Goal: Check status: Check status

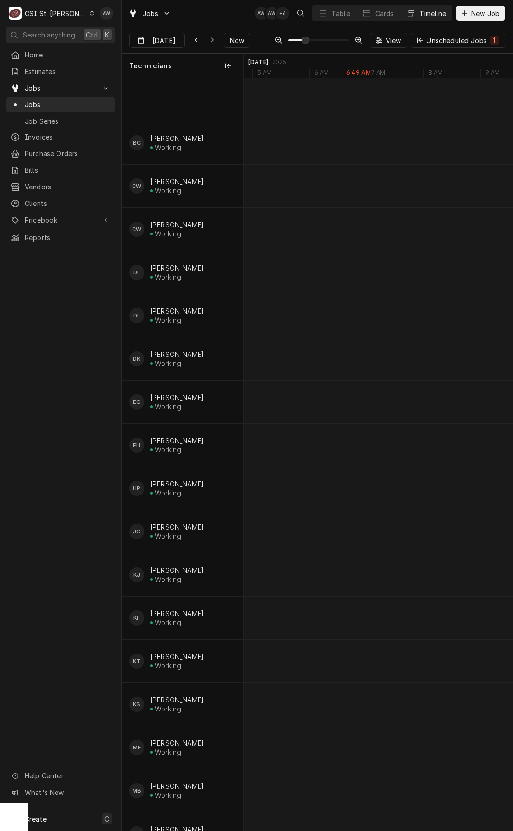
scroll to position [0, 5530]
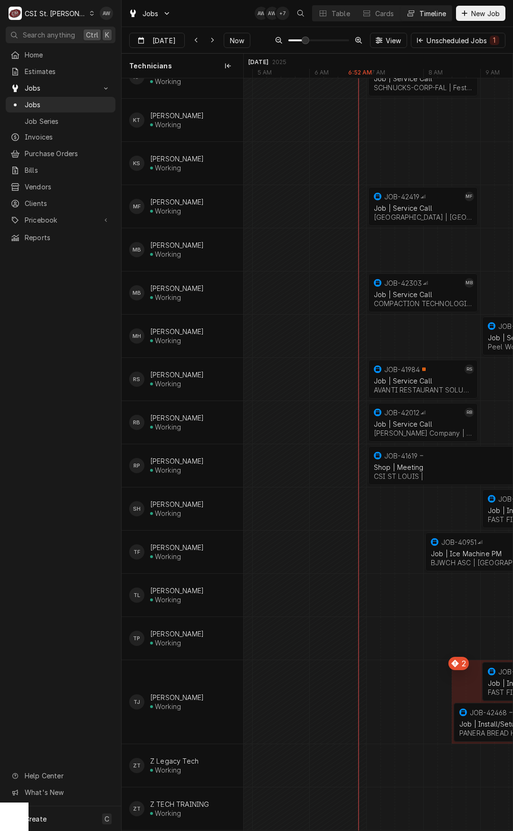
type input "[DATE]"
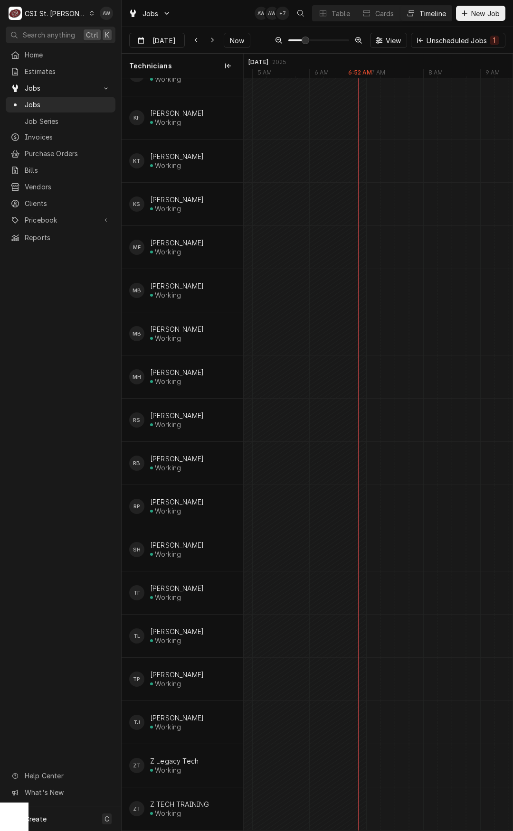
scroll to position [510, 0]
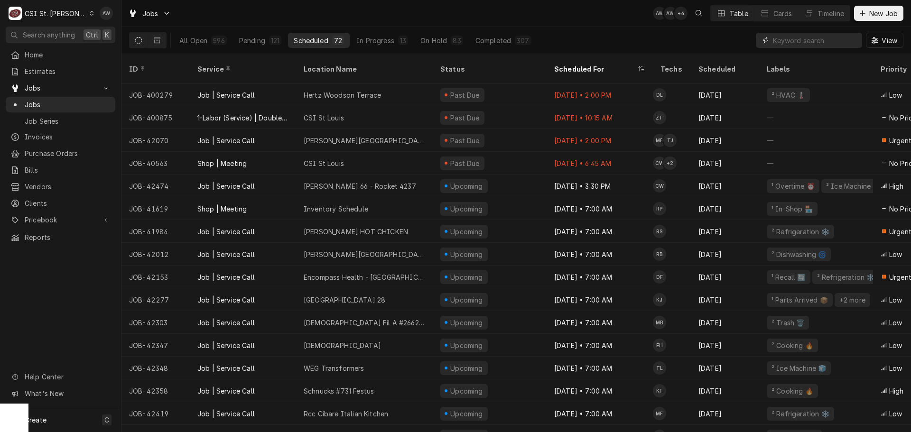
click at [785, 41] on input "Dynamic Content Wrapper" at bounding box center [815, 40] width 84 height 15
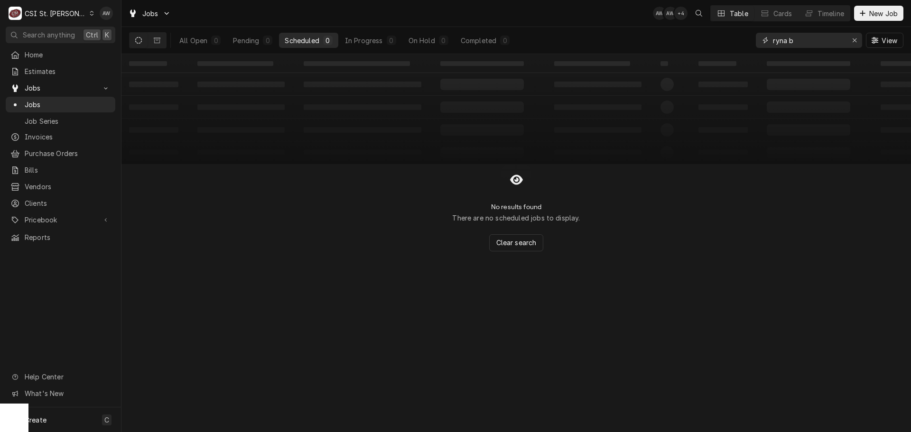
click at [787, 42] on input "ryna b" at bounding box center [808, 40] width 71 height 15
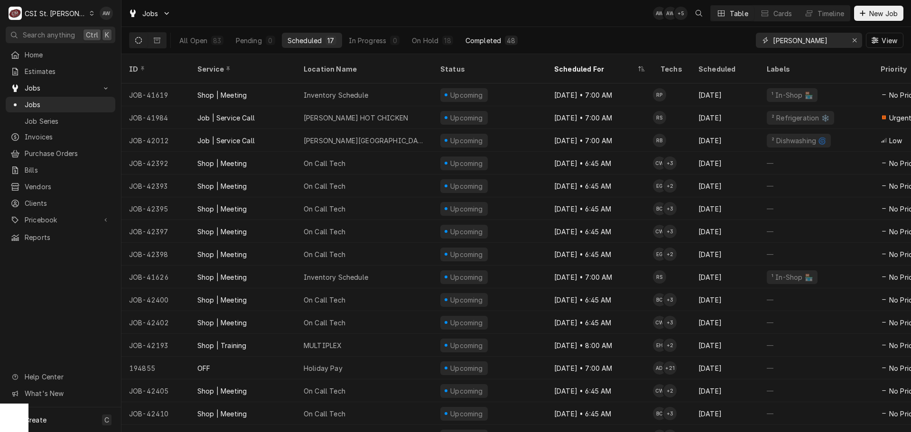
type input "[PERSON_NAME]"
click at [509, 35] on button "Completed 48" at bounding box center [492, 40] width 64 height 15
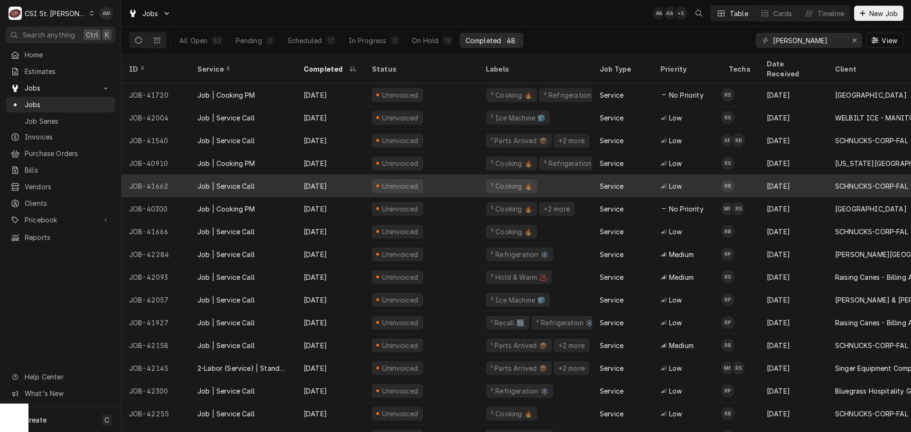
scroll to position [47, 0]
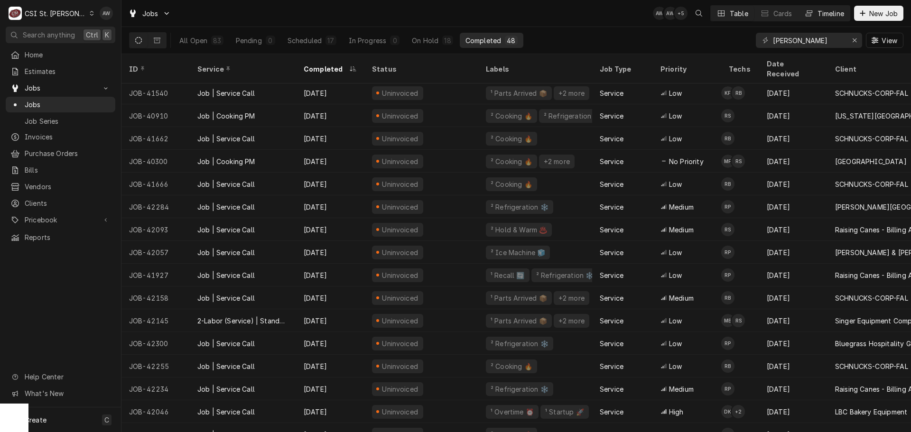
click at [825, 17] on div "Timeline" at bounding box center [831, 14] width 27 height 10
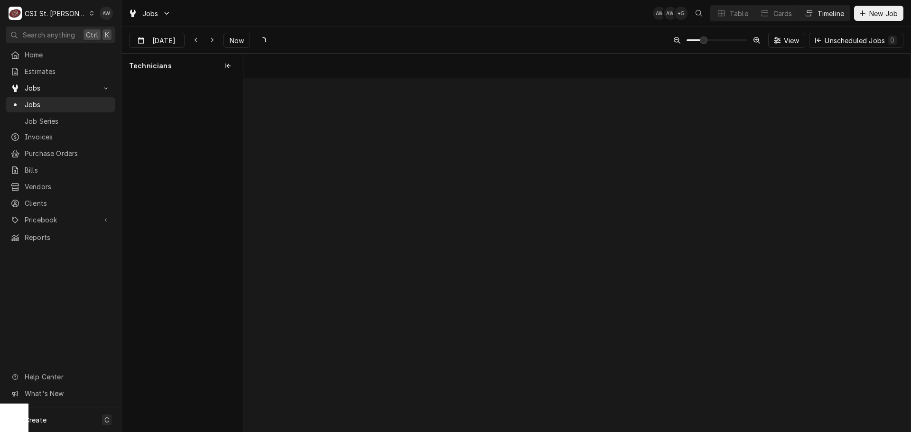
scroll to position [0, 13219]
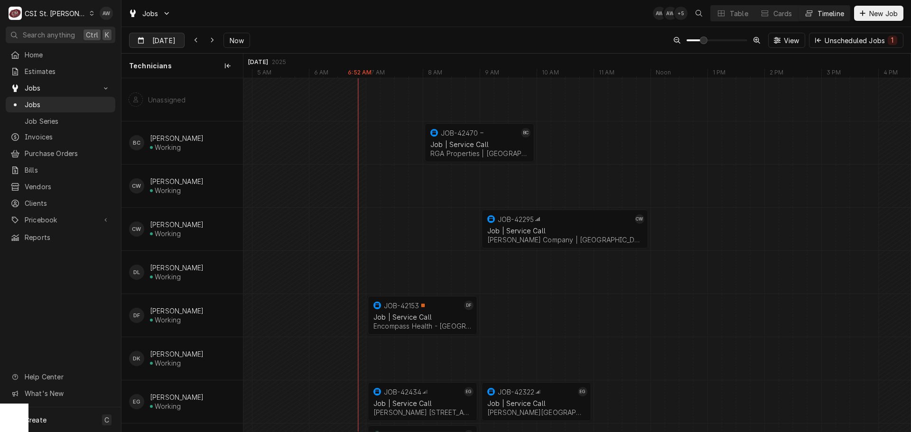
click at [171, 39] on div "Dynamic Content Wrapper" at bounding box center [177, 40] width 13 height 15
click at [172, 168] on div "30" at bounding box center [172, 171] width 13 height 13
type input "[DATE]"
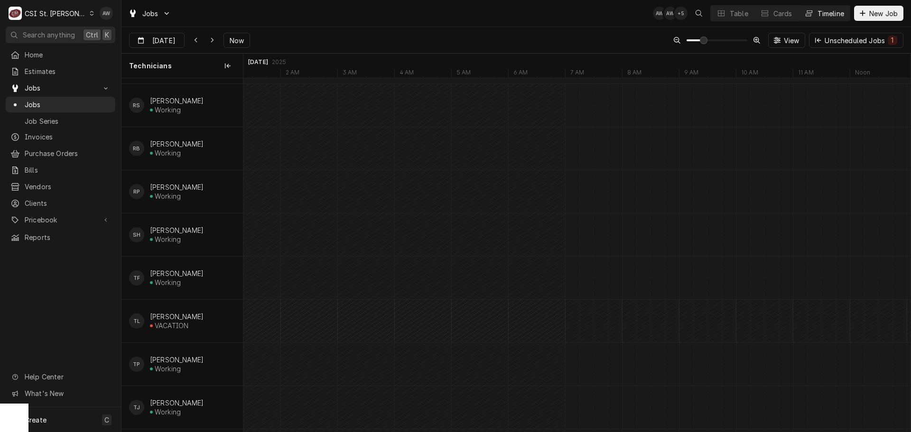
scroll to position [908, 0]
click at [730, 11] on div "Table" at bounding box center [739, 14] width 19 height 10
